Goal: Task Accomplishment & Management: Manage account settings

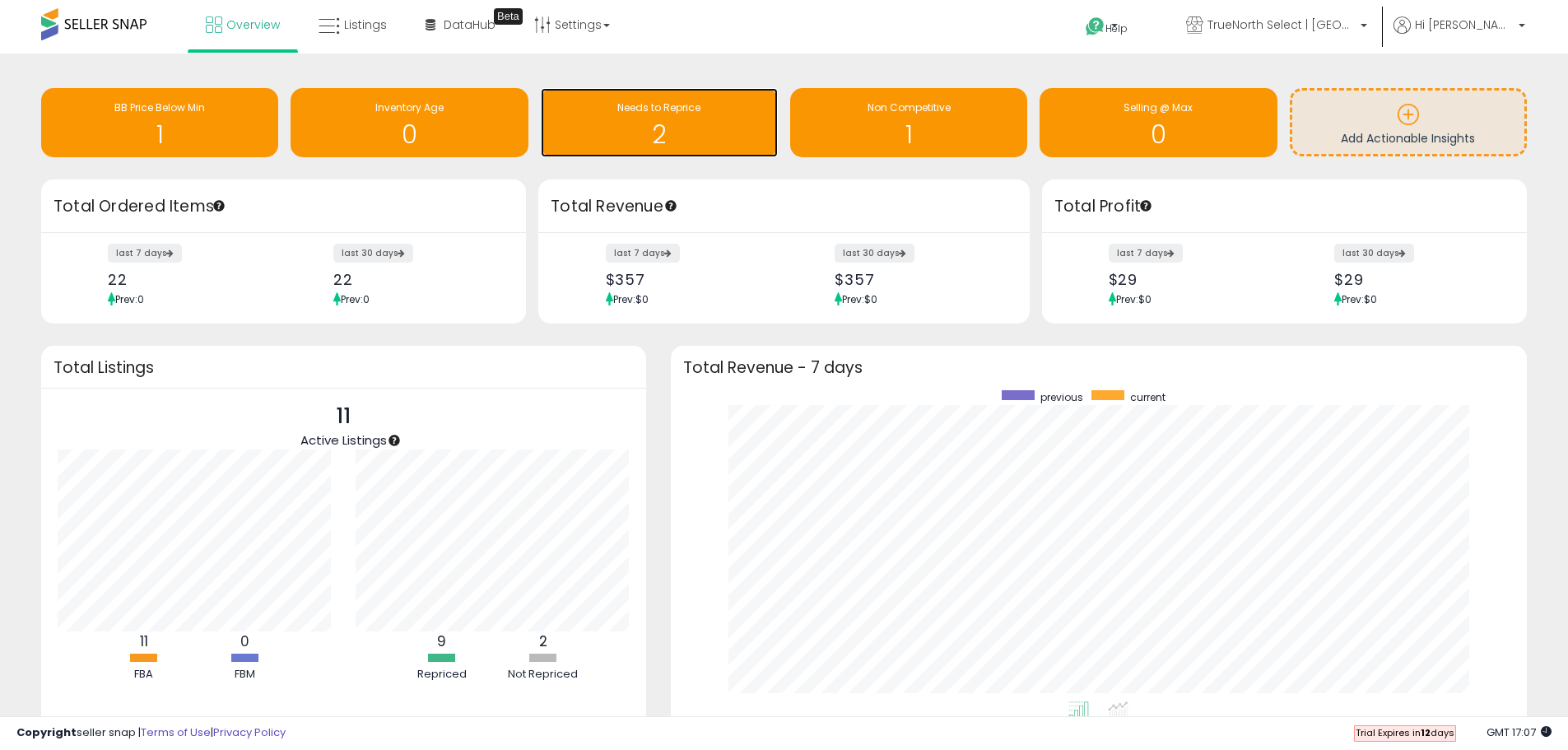
click at [663, 125] on h1 "2" at bounding box center [659, 134] width 220 height 27
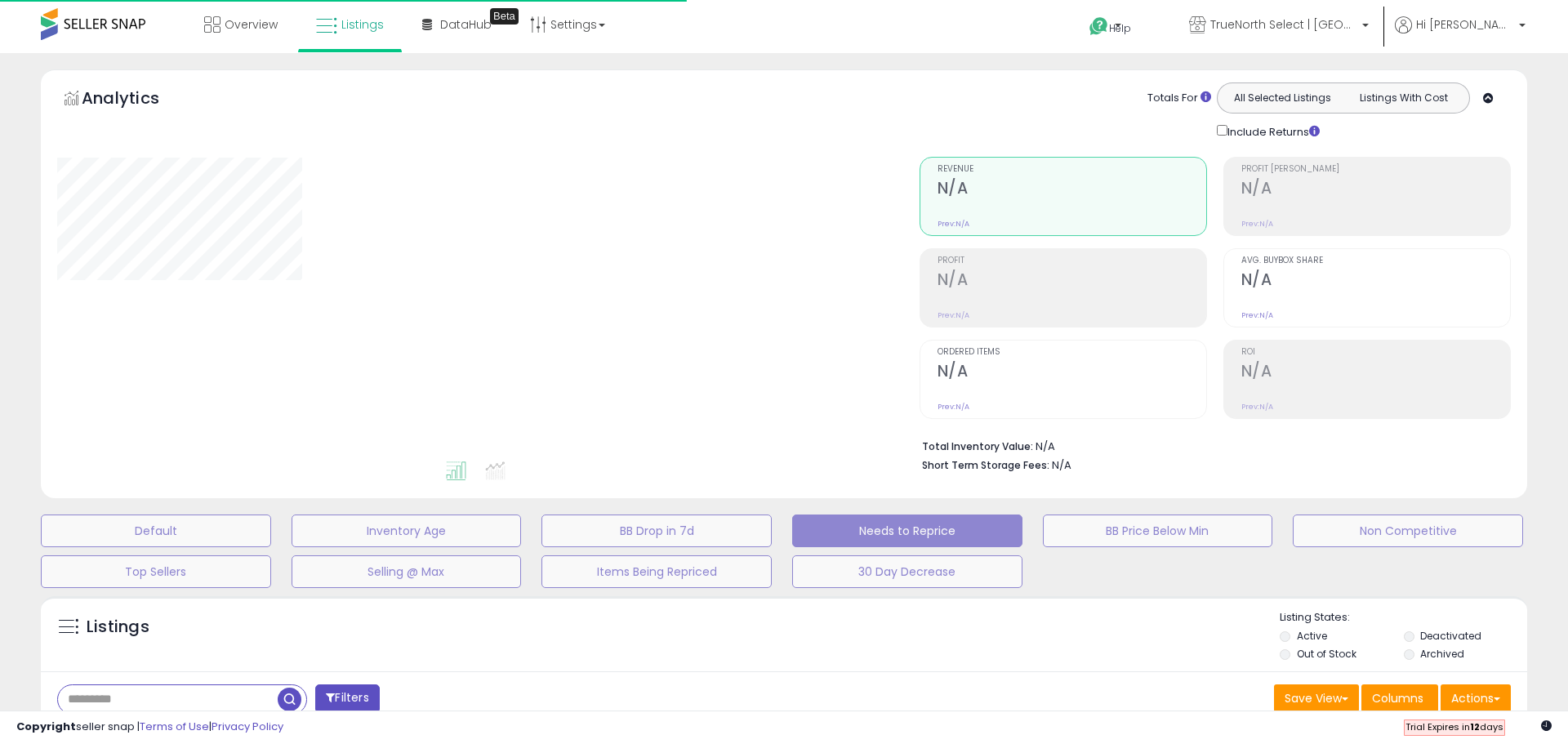
select select "**"
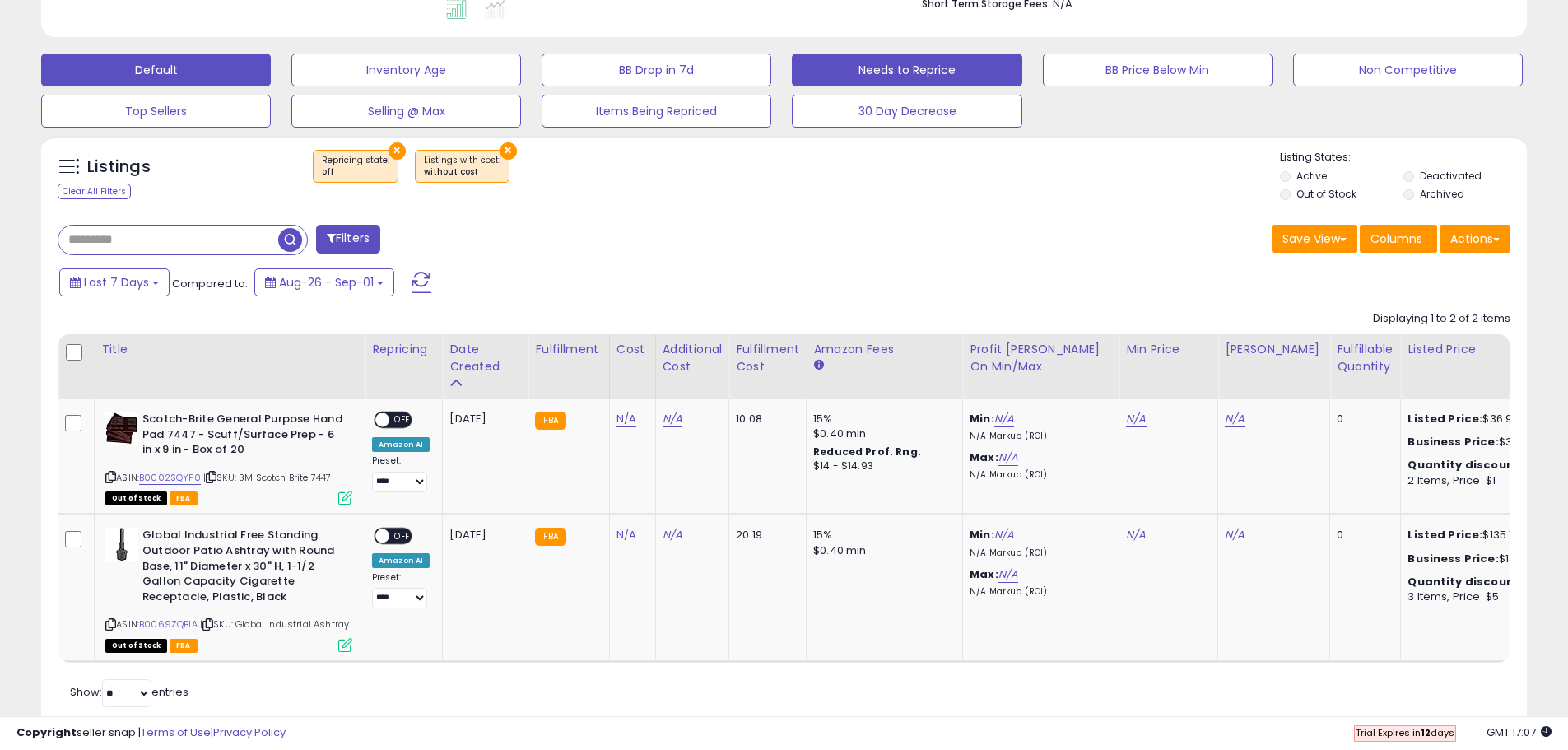
scroll to position [494, 0]
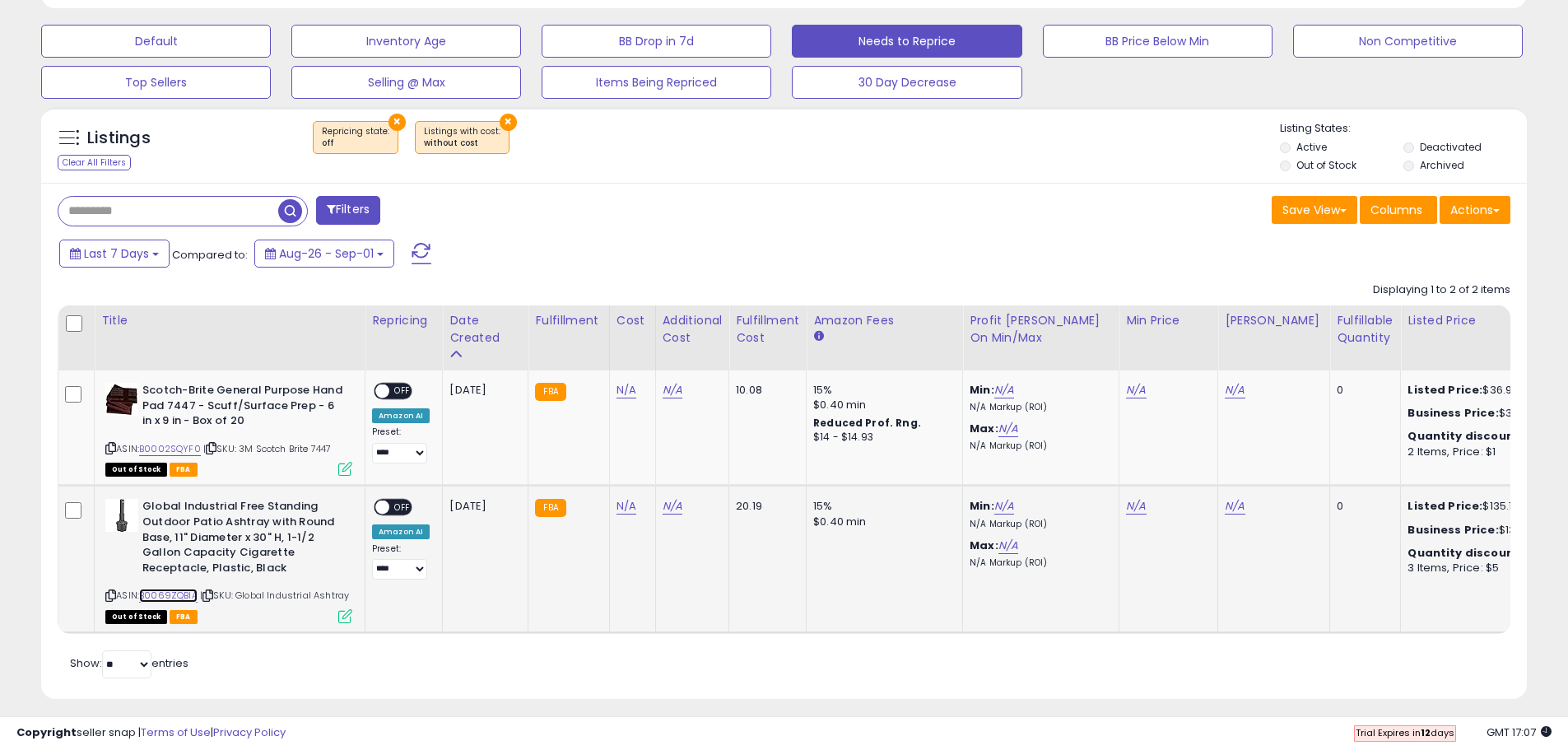
click at [184, 592] on link "B0069ZQBIA" at bounding box center [168, 595] width 59 height 14
click at [167, 451] on link "B0002SQYF0" at bounding box center [170, 449] width 62 height 14
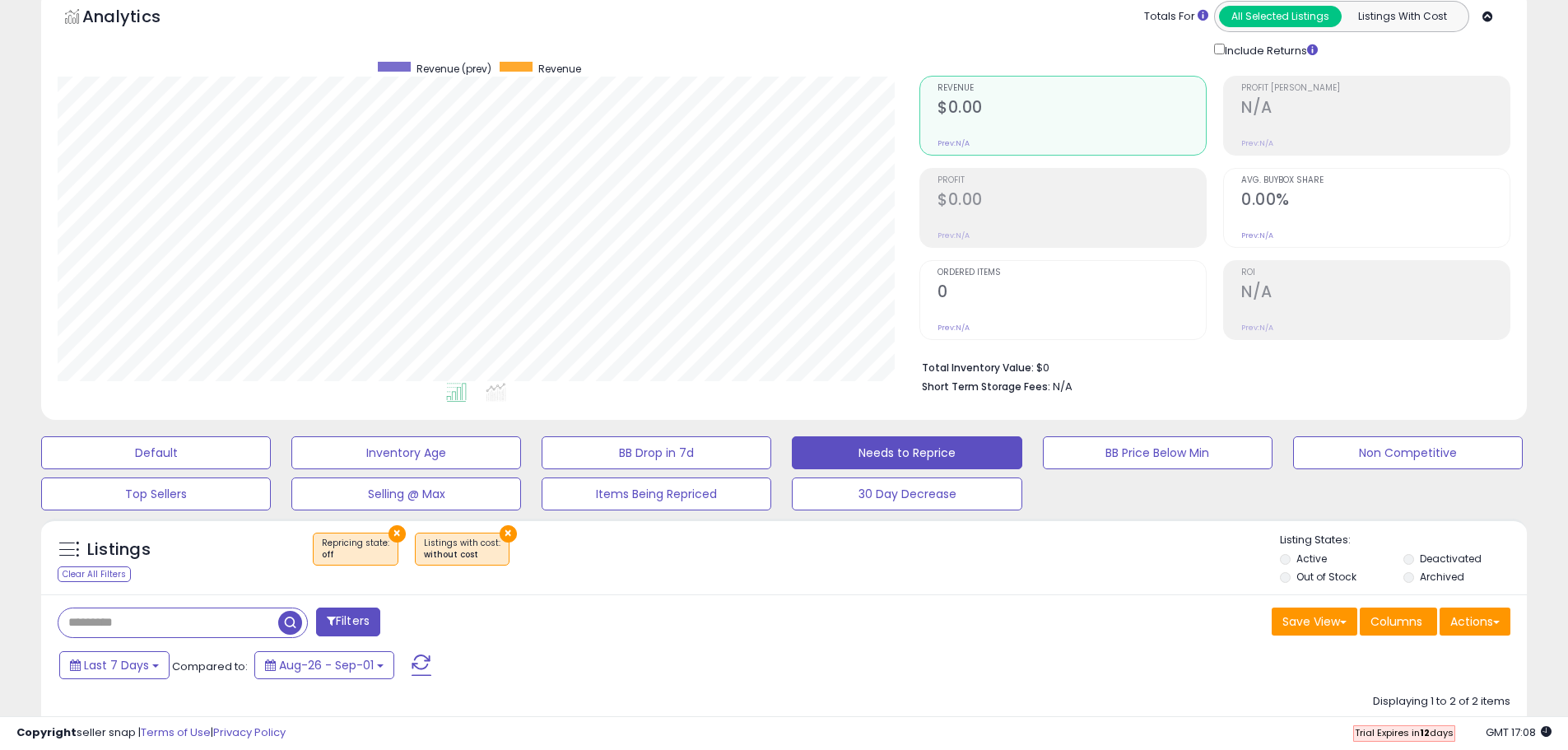
scroll to position [0, 0]
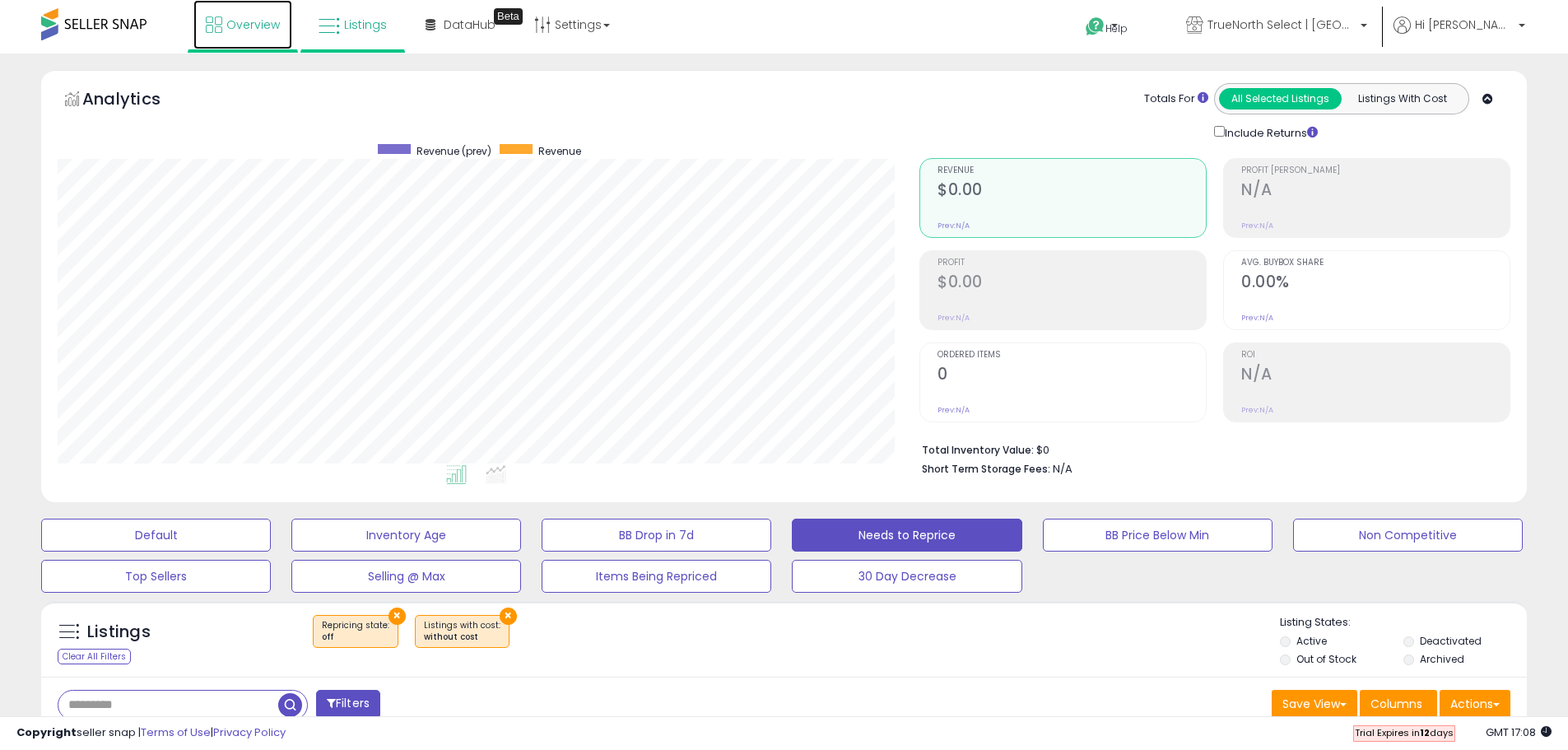
click at [262, 21] on span "Overview" at bounding box center [253, 25] width 54 height 17
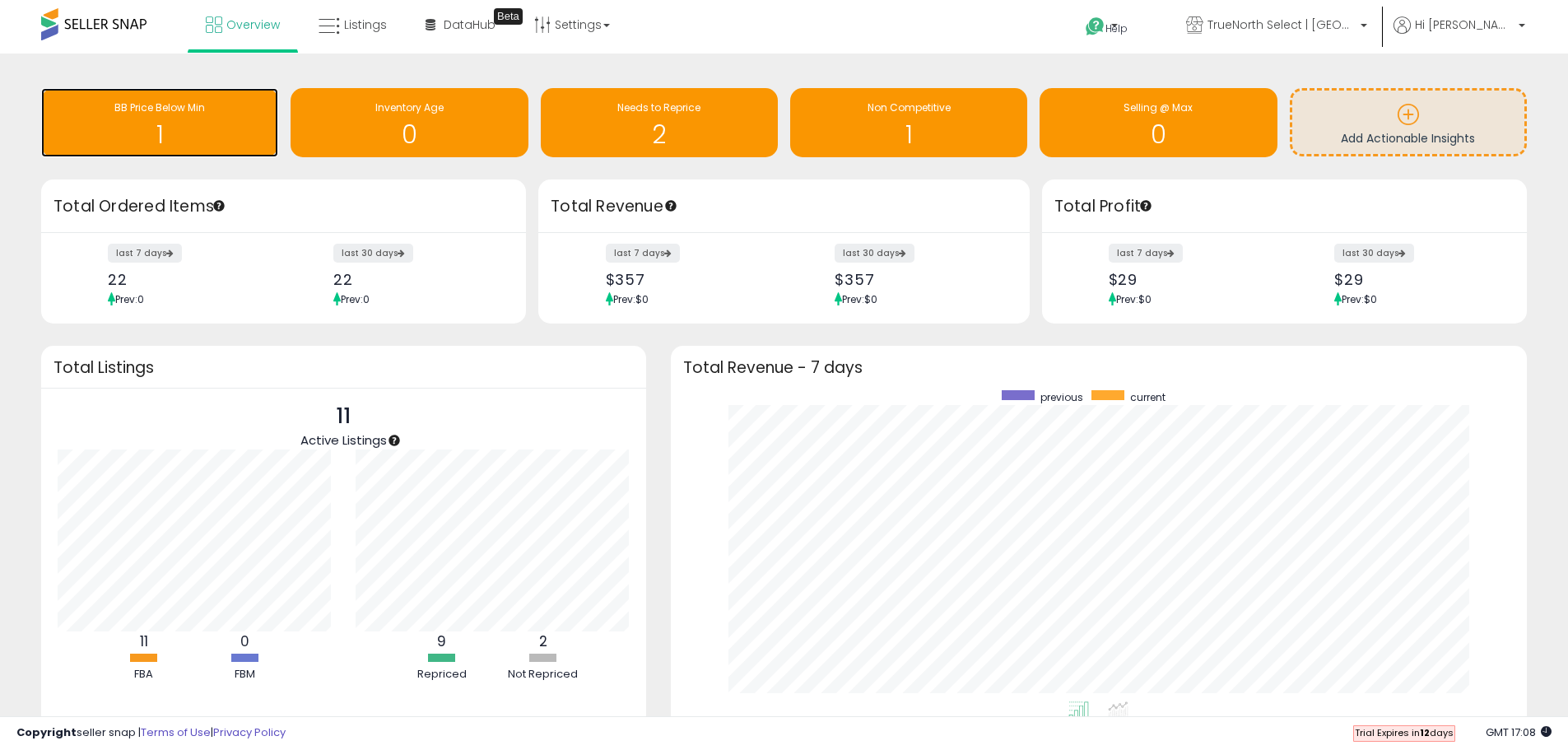
click at [193, 113] on span "BB Price Below Min" at bounding box center [159, 108] width 91 height 14
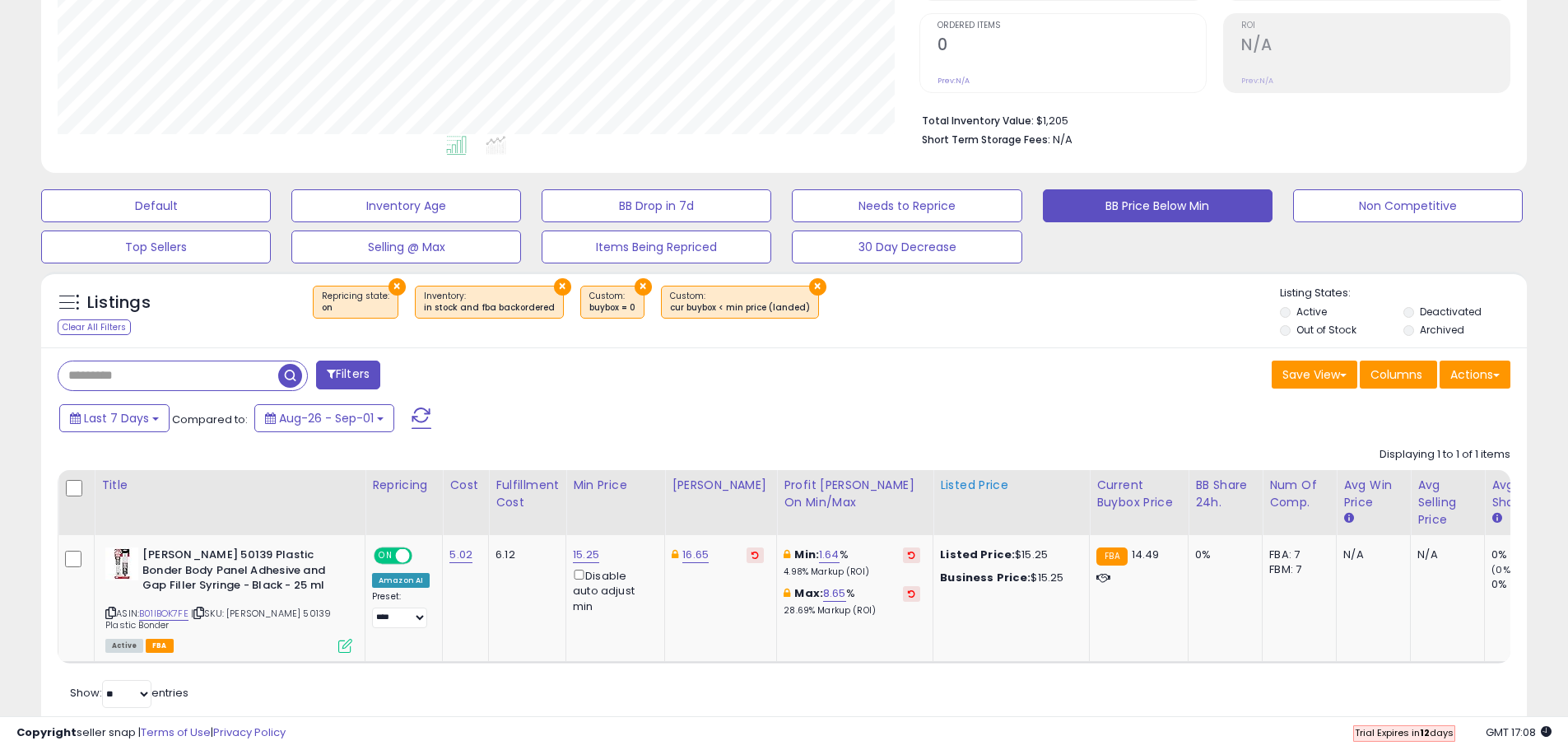
scroll to position [382, 0]
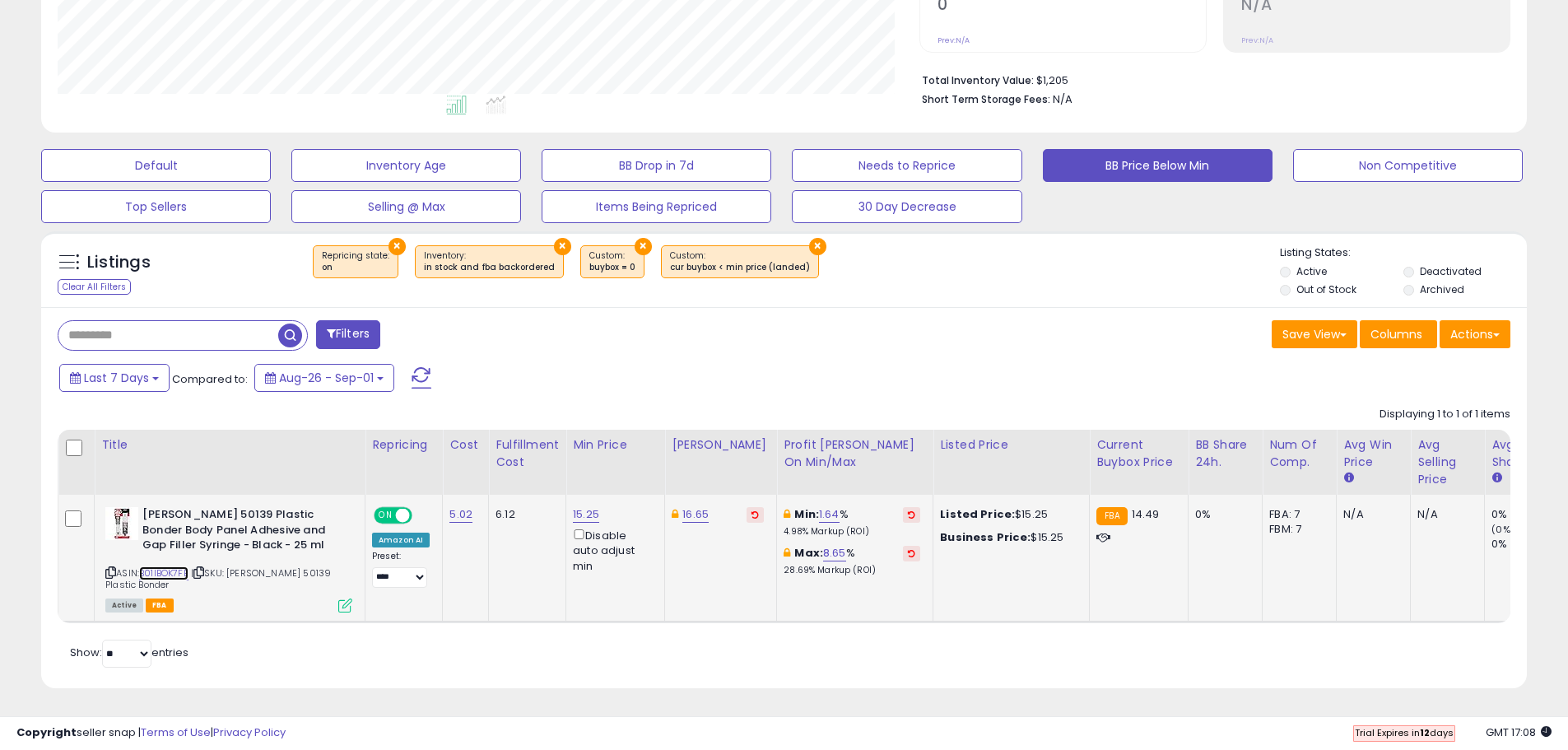
click at [172, 566] on link "B01IBOK7FE" at bounding box center [164, 573] width 50 height 14
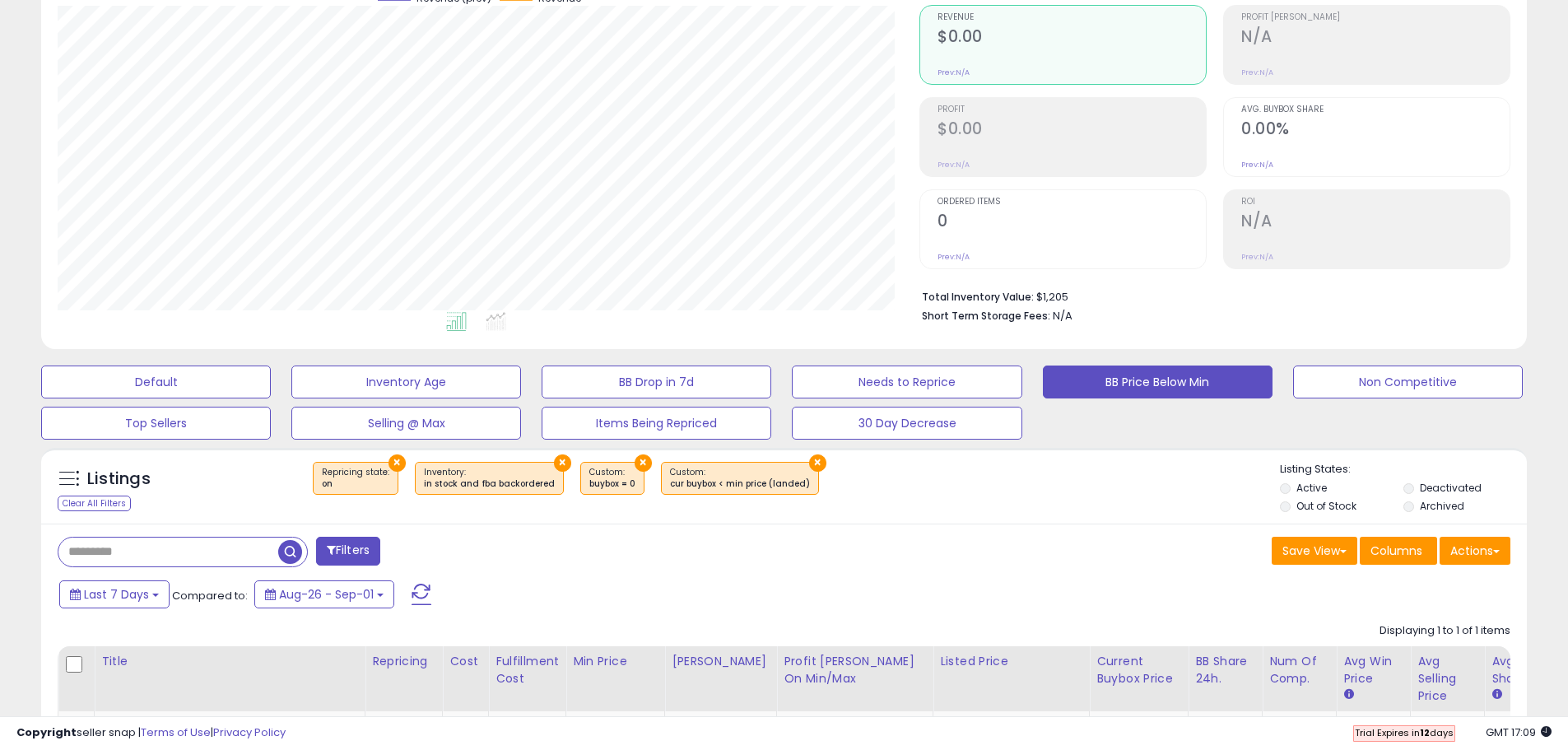
scroll to position [0, 0]
